Goal: Transaction & Acquisition: Purchase product/service

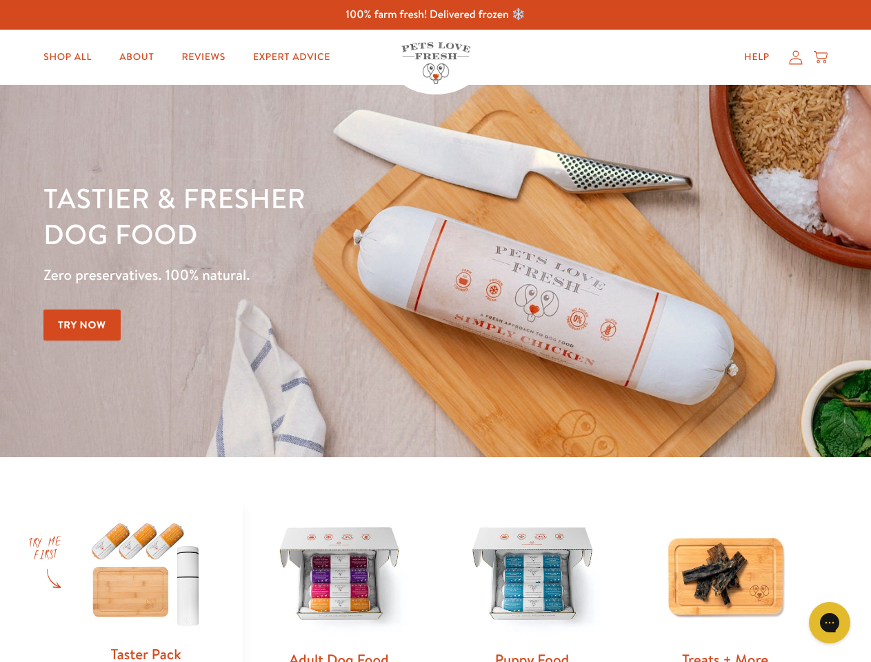
click at [435, 331] on div "Tastier & fresher dog food Zero preservatives. 100% natural. Try Now" at bounding box center [304, 271] width 523 height 182
click at [830, 623] on icon "Gorgias live chat" at bounding box center [829, 622] width 13 height 13
